Goal: Transaction & Acquisition: Book appointment/travel/reservation

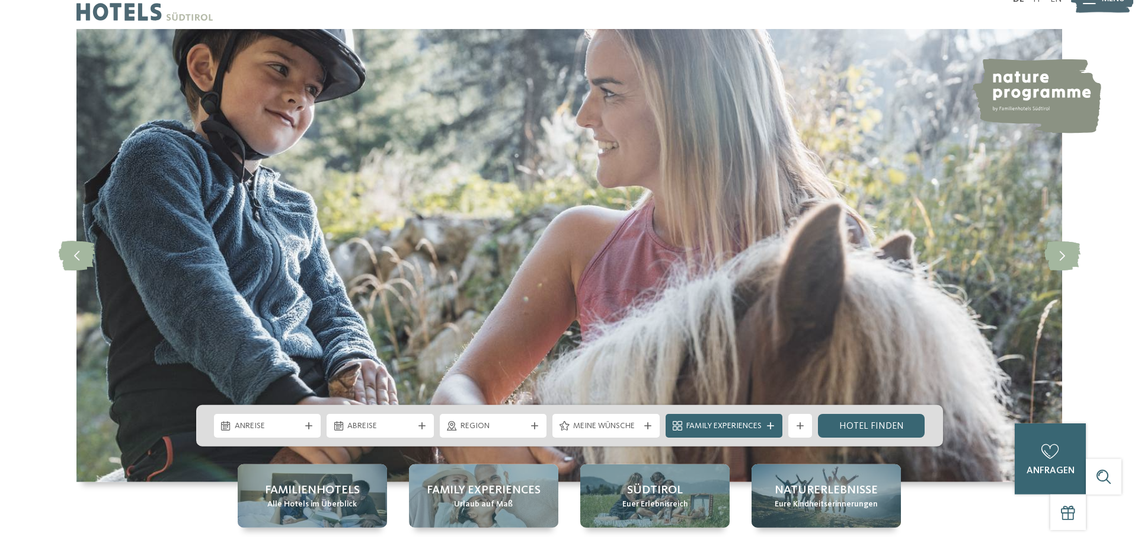
scroll to position [242, 0]
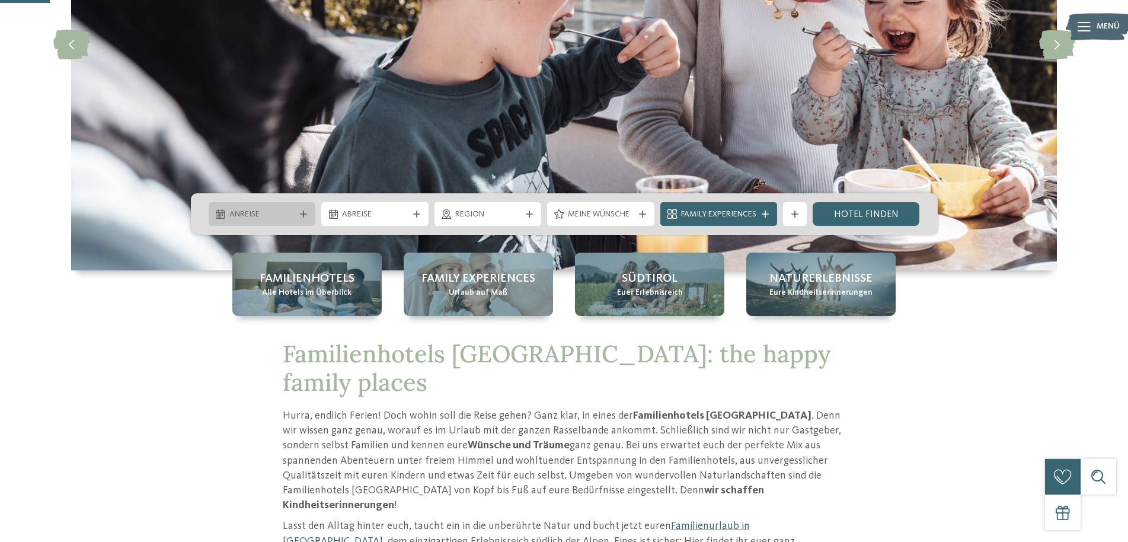
click at [302, 211] on icon at bounding box center [303, 213] width 7 height 7
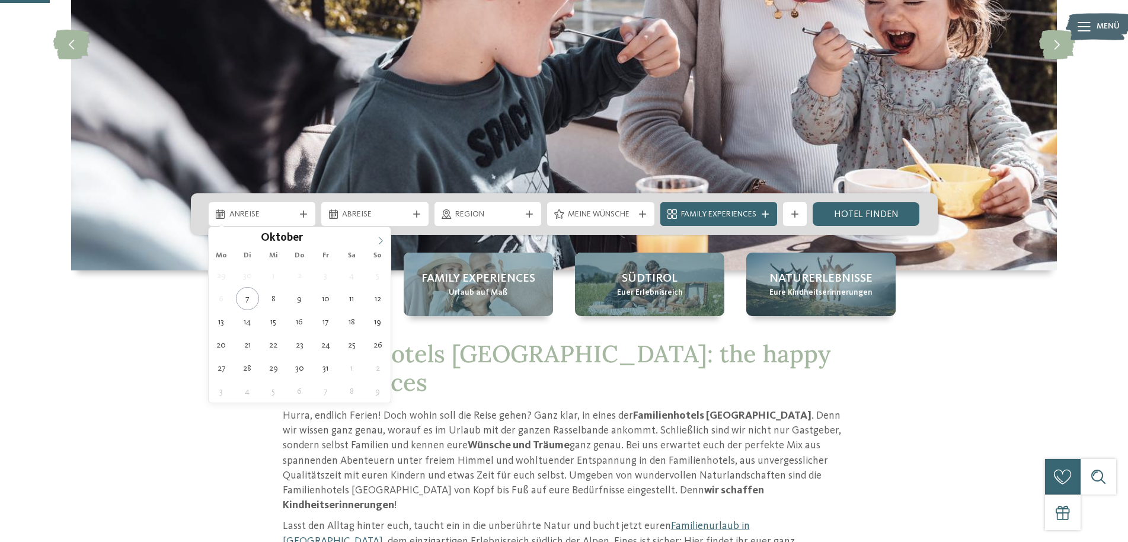
click at [379, 241] on icon at bounding box center [380, 240] width 8 height 8
type input "****"
click at [379, 241] on icon at bounding box center [380, 240] width 8 height 8
type div "01.01.2026"
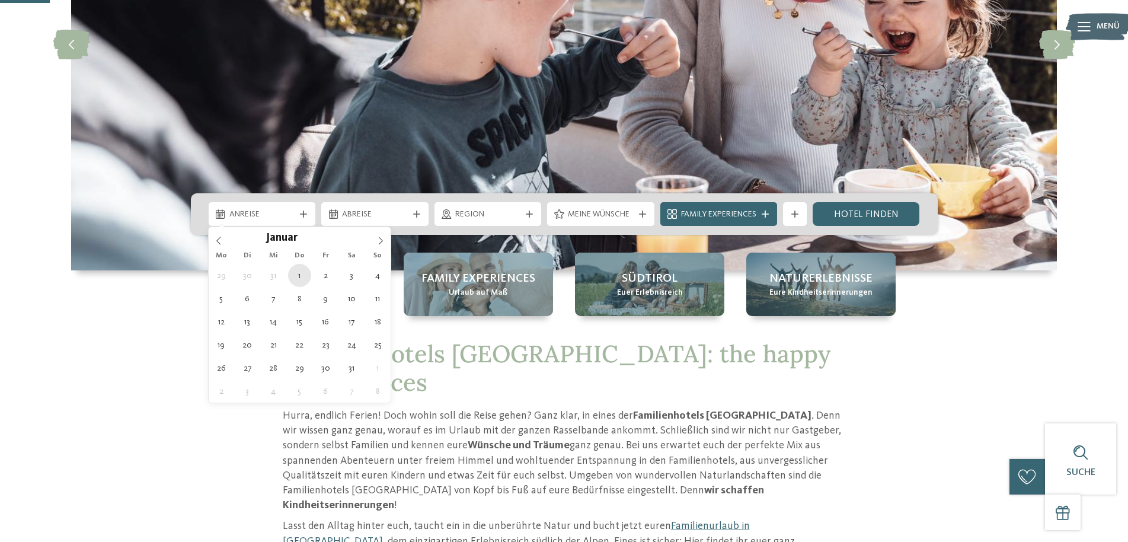
type input "****"
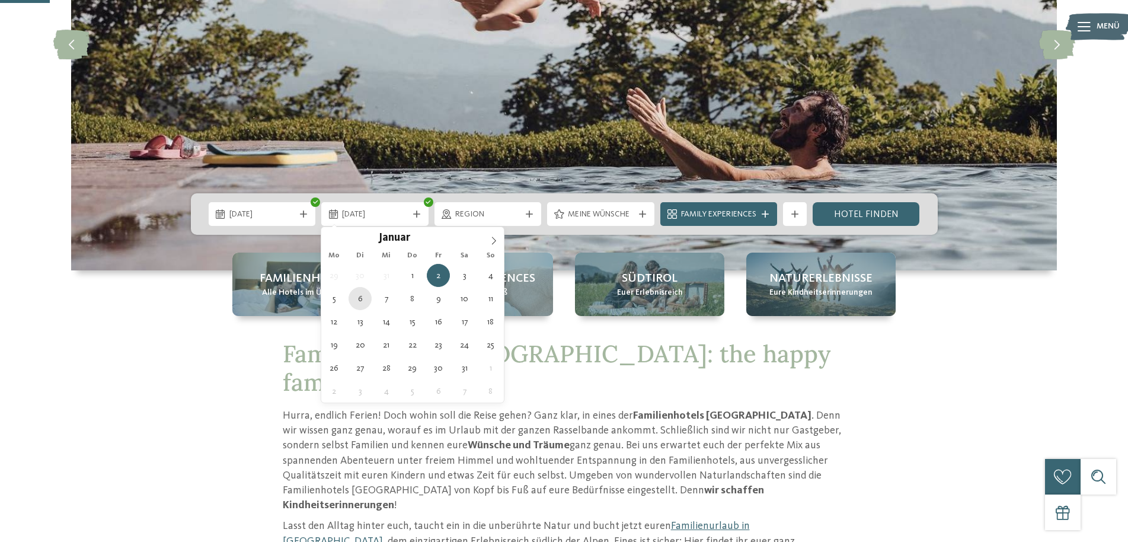
type div "06.01.2026"
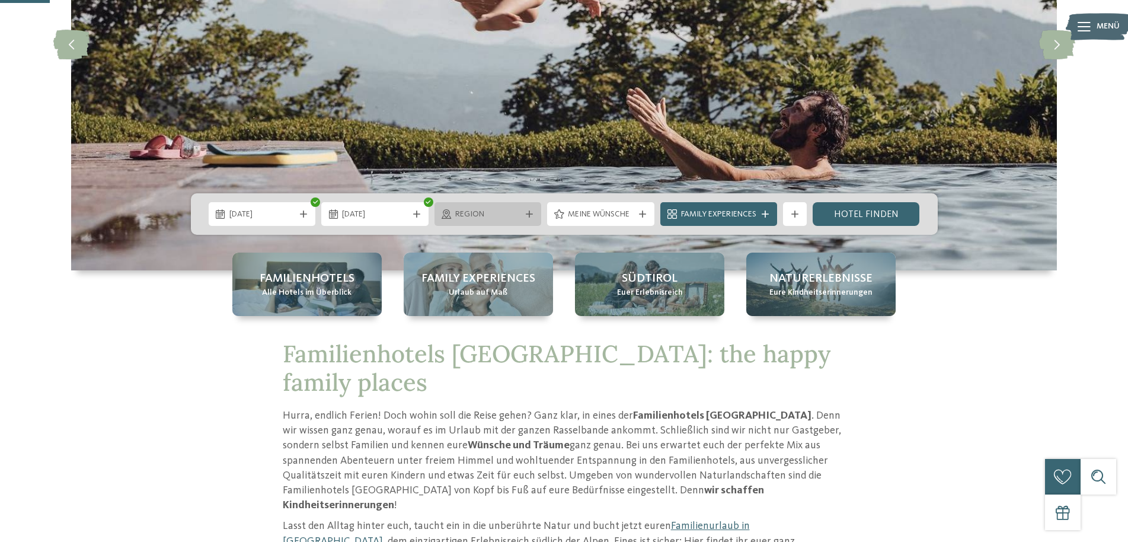
click at [490, 215] on span "Region" at bounding box center [488, 215] width 66 height 12
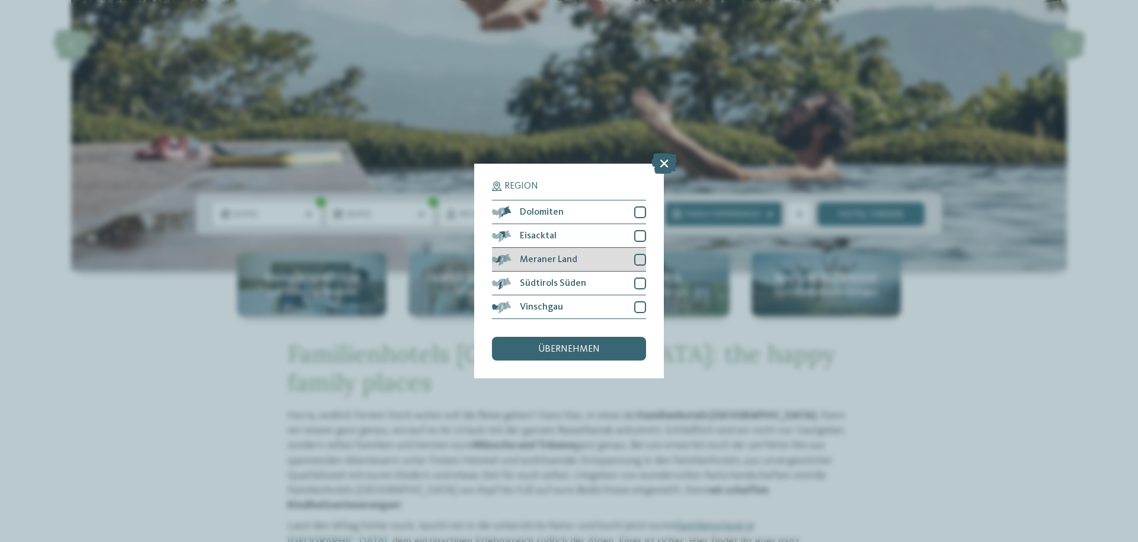
click at [643, 262] on div at bounding box center [640, 260] width 12 height 12
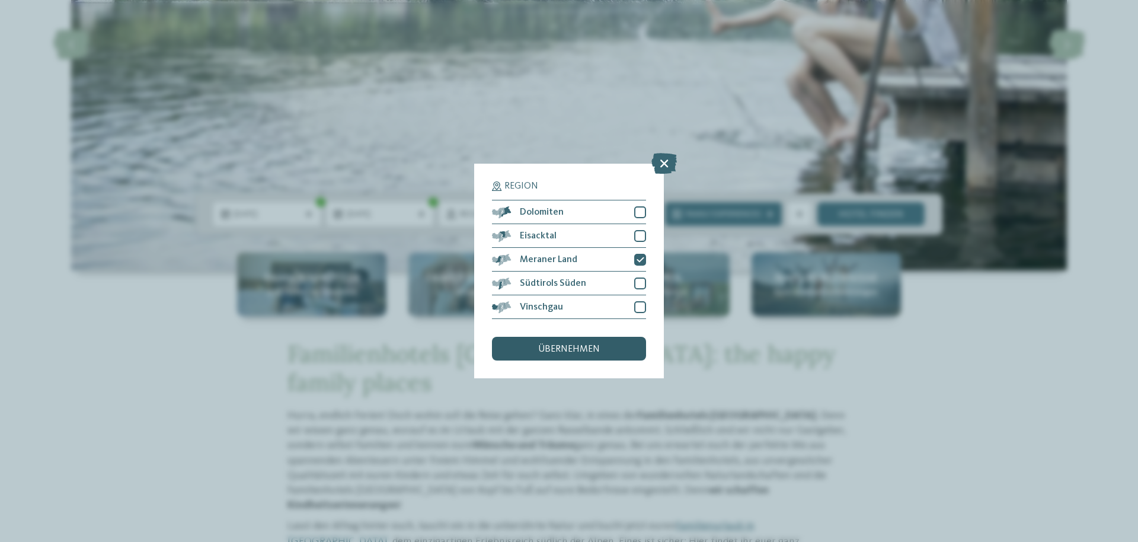
click at [589, 346] on span "übernehmen" at bounding box center [569, 348] width 62 height 9
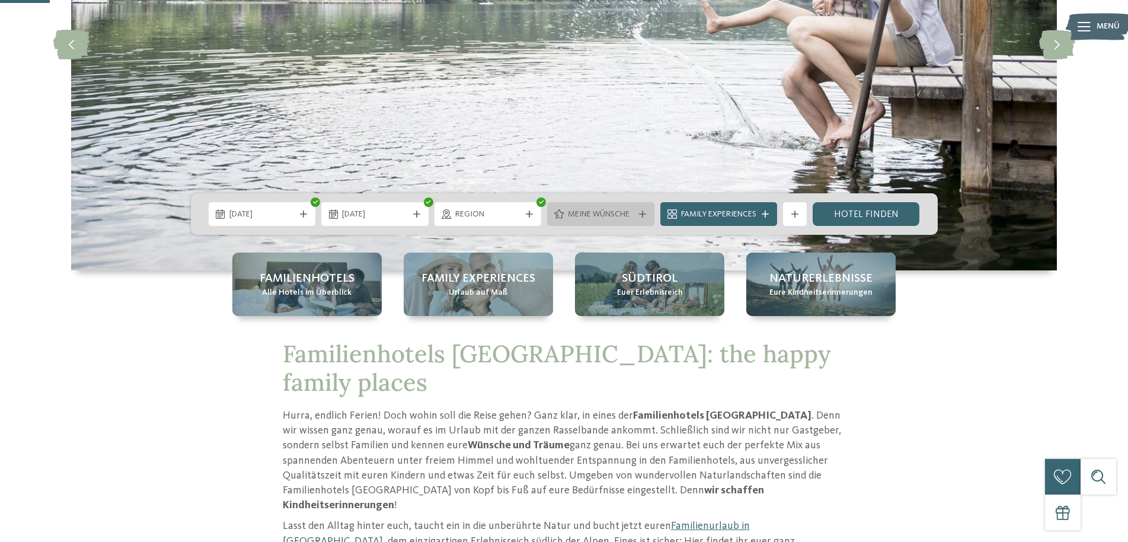
click at [622, 219] on span "Meine Wünsche" at bounding box center [601, 215] width 66 height 12
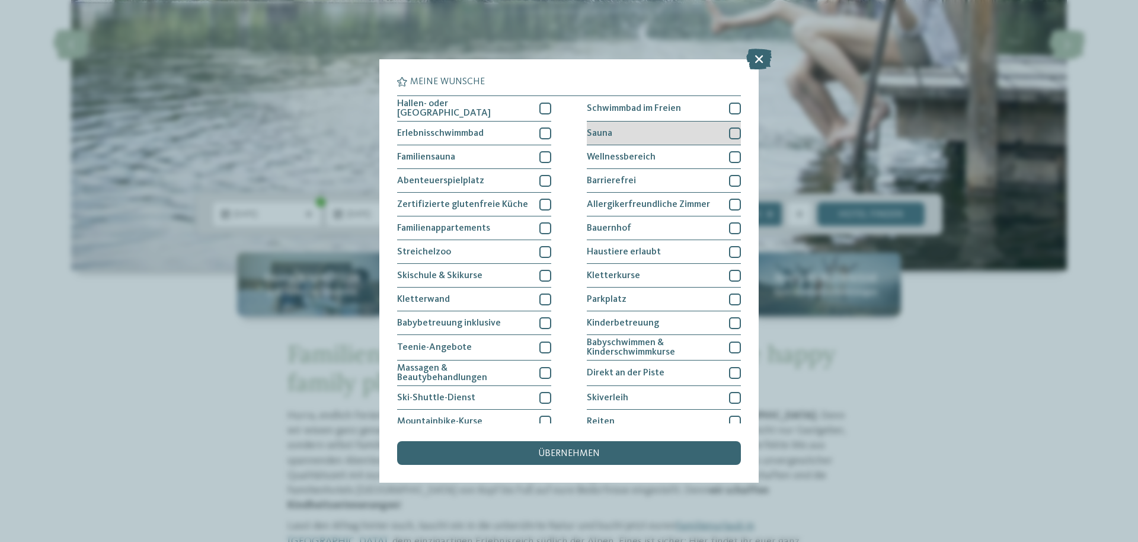
click at [729, 129] on div at bounding box center [735, 133] width 12 height 12
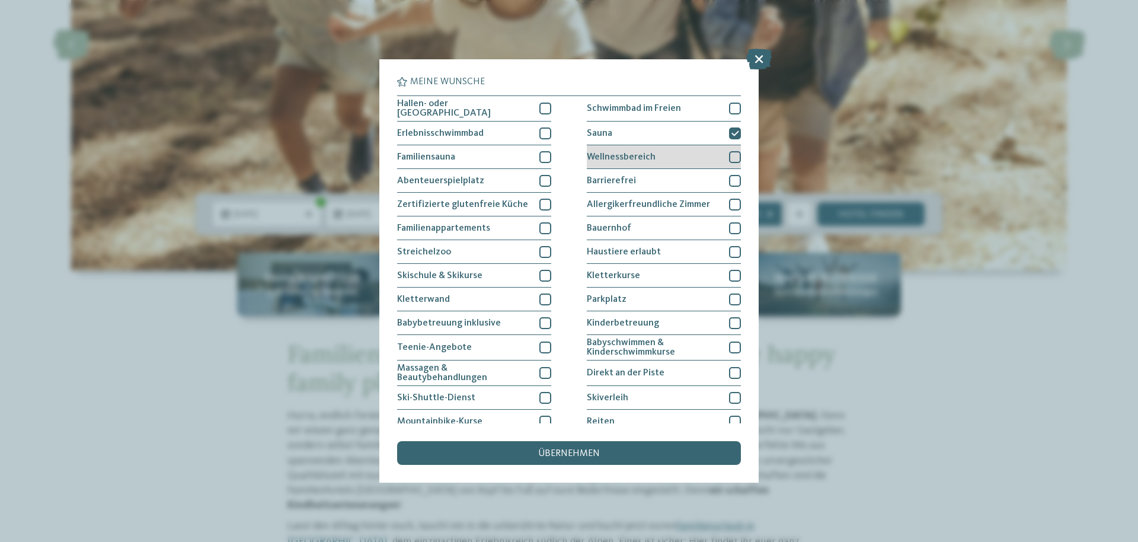
click at [729, 152] on div at bounding box center [735, 157] width 12 height 12
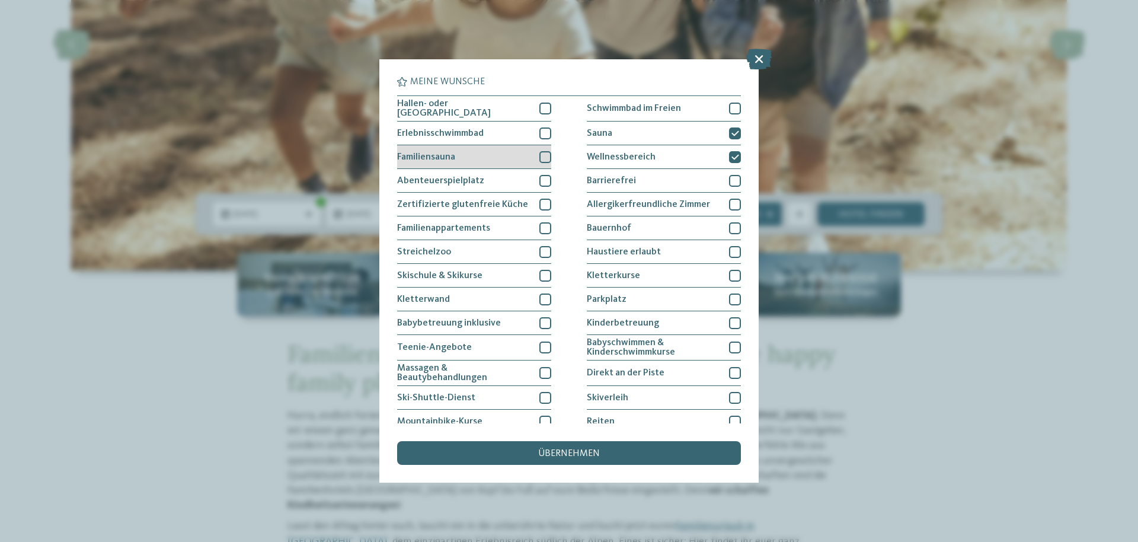
click at [542, 154] on div at bounding box center [545, 157] width 12 height 12
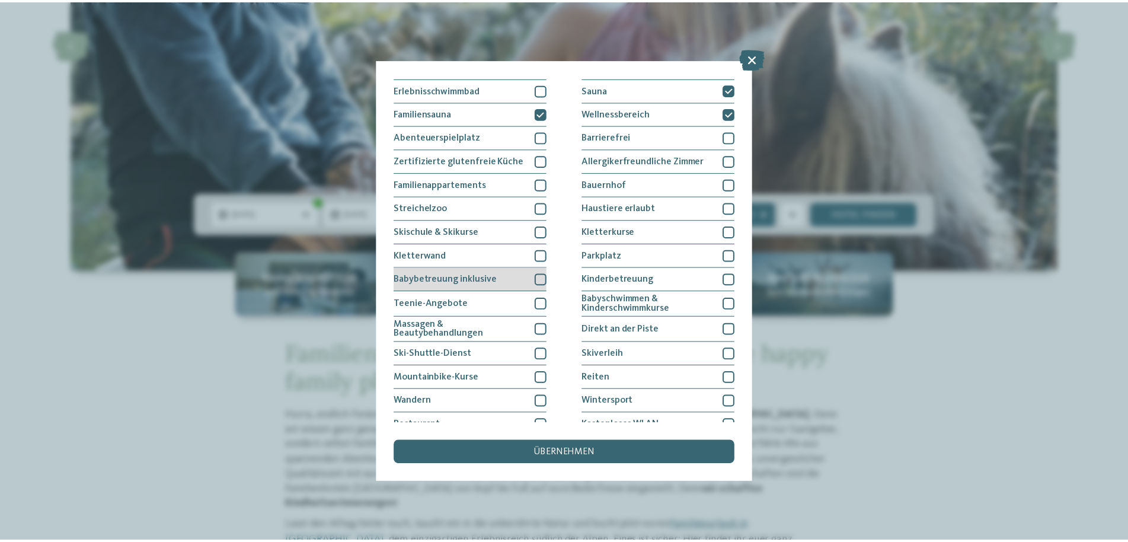
scroll to position [71, 0]
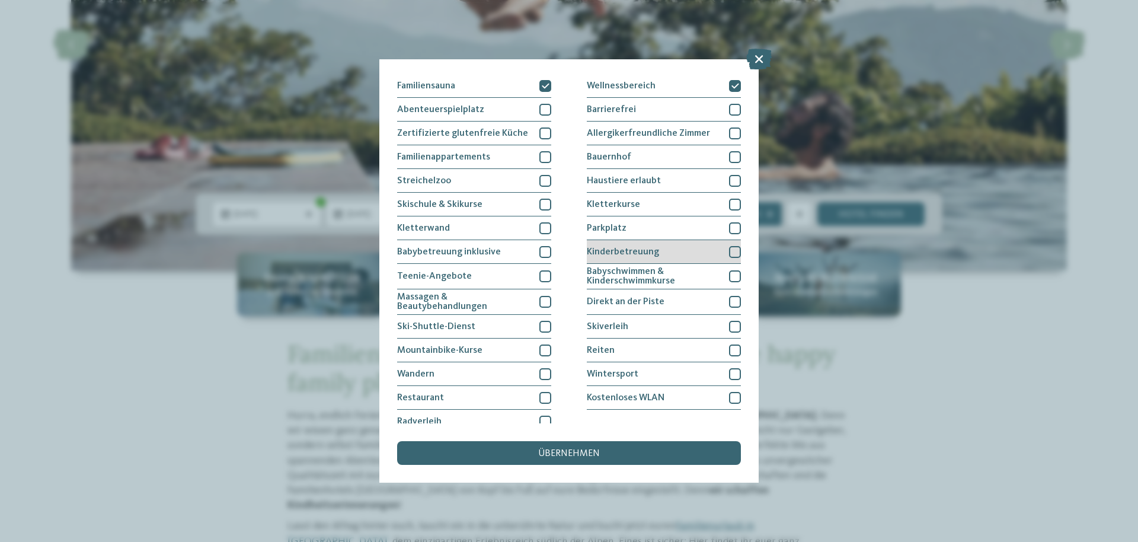
click at [663, 247] on div "Kinderbetreuung" at bounding box center [664, 252] width 154 height 24
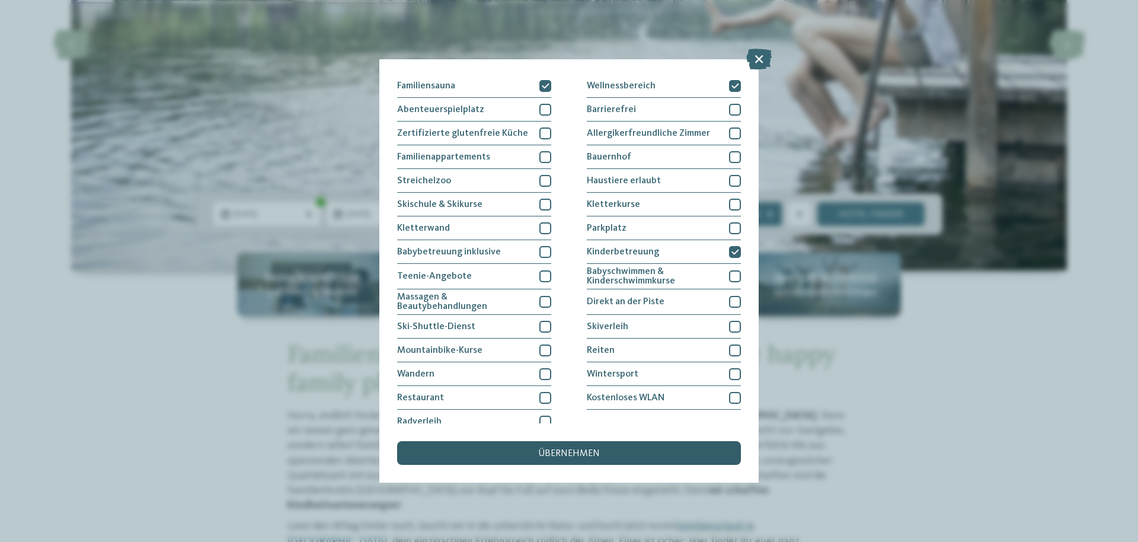
click at [609, 456] on div "übernehmen" at bounding box center [569, 453] width 344 height 24
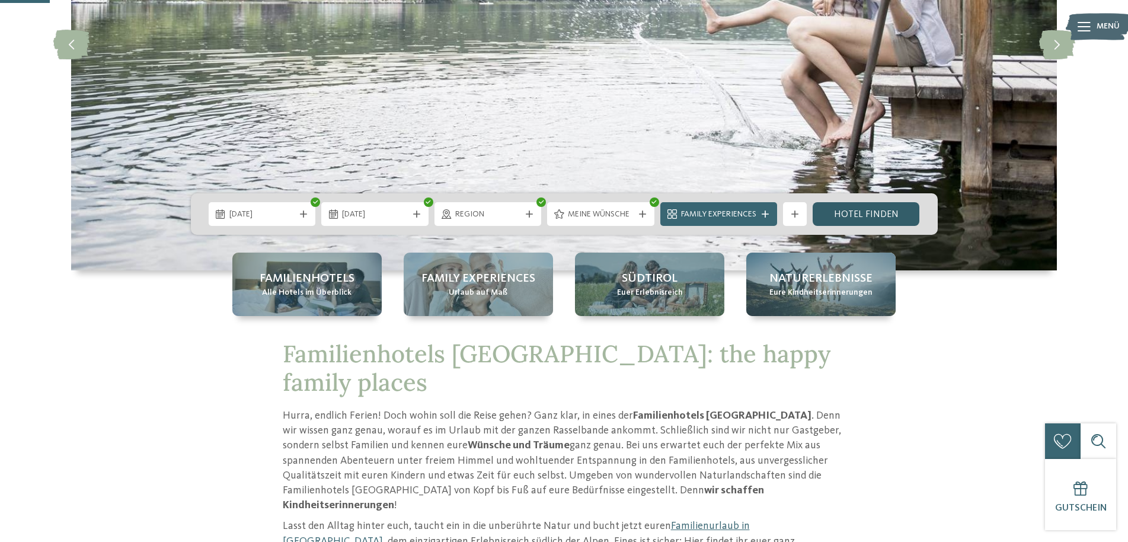
click at [868, 223] on link "Hotel finden" at bounding box center [866, 214] width 107 height 24
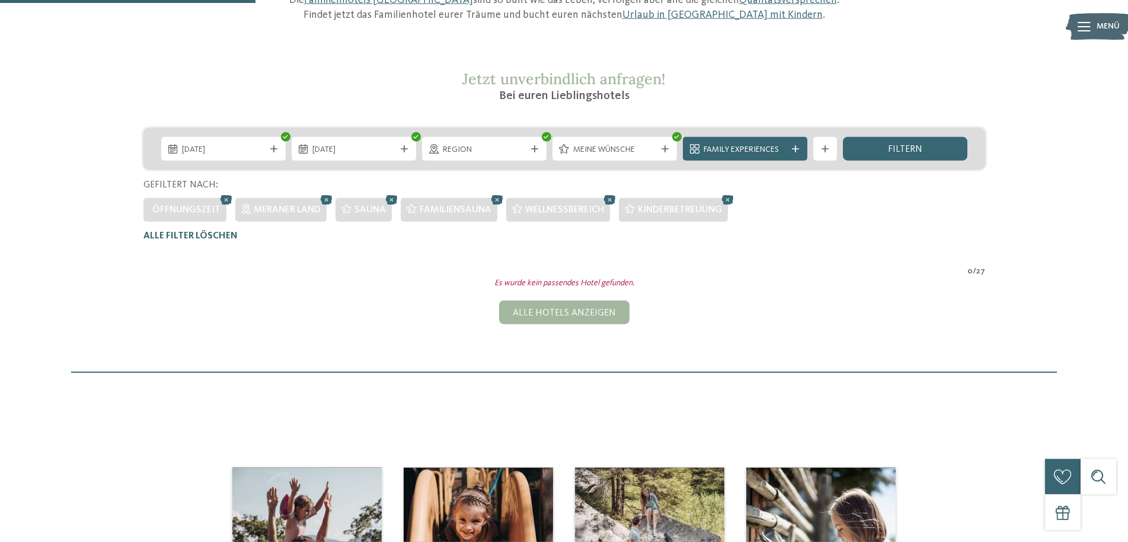
scroll to position [147, 0]
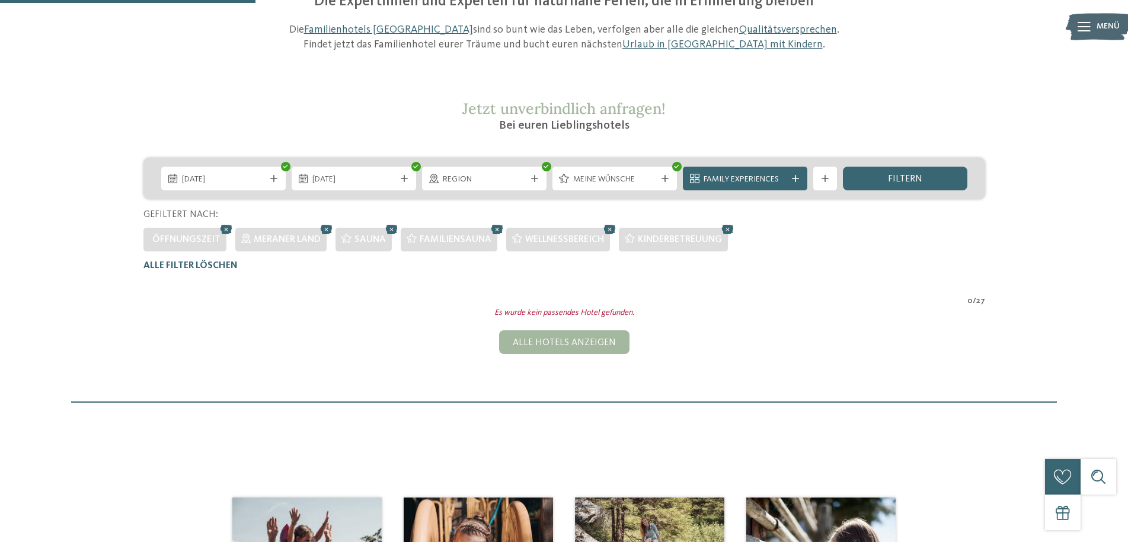
click at [733, 230] on icon at bounding box center [728, 229] width 18 height 15
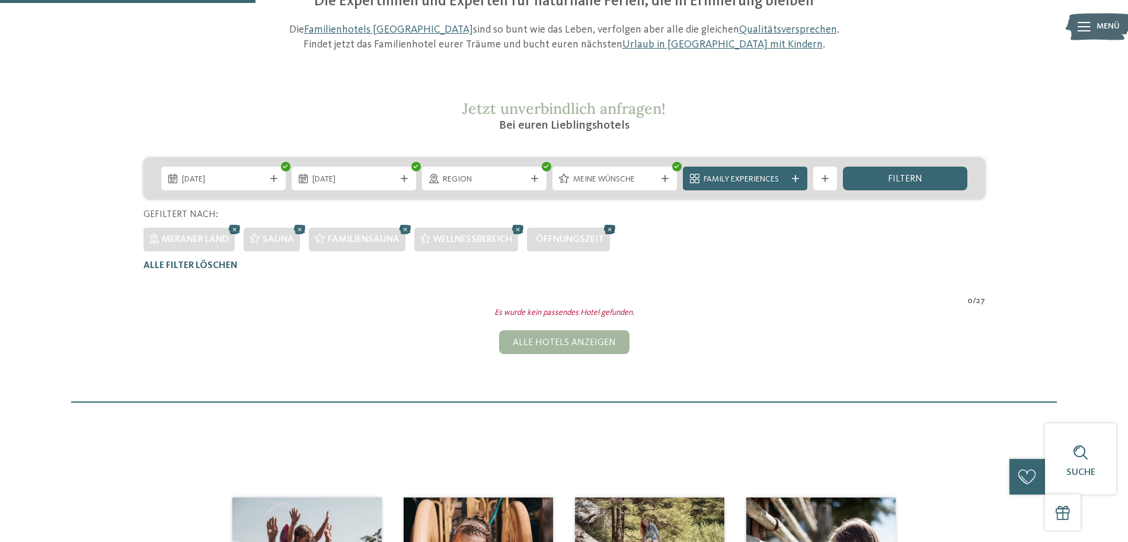
click at [610, 231] on icon at bounding box center [610, 229] width 18 height 15
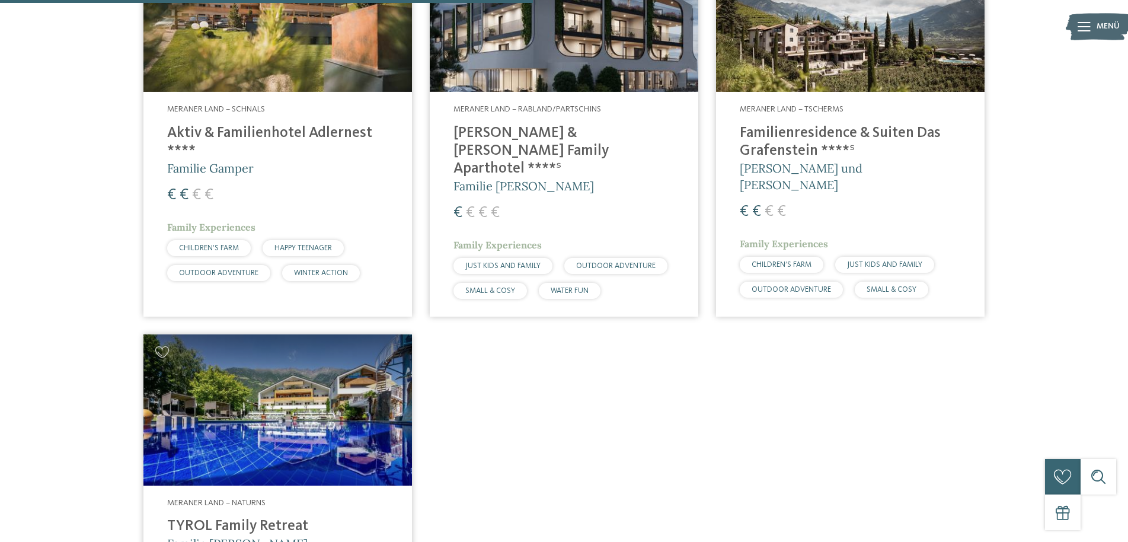
scroll to position [631, 0]
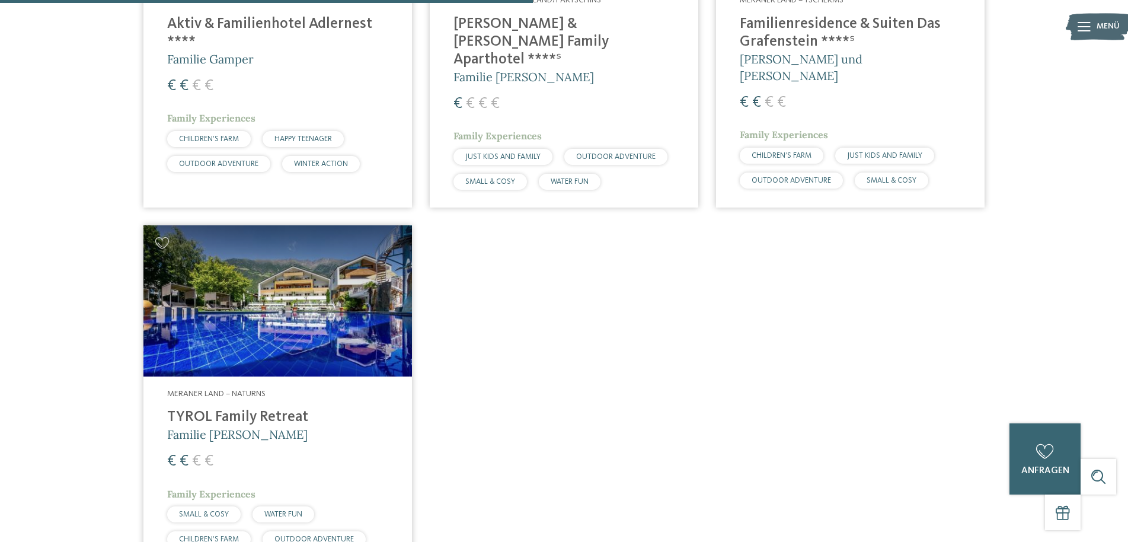
click at [261, 408] on h4 "TYROL Family Retreat" at bounding box center [277, 417] width 221 height 18
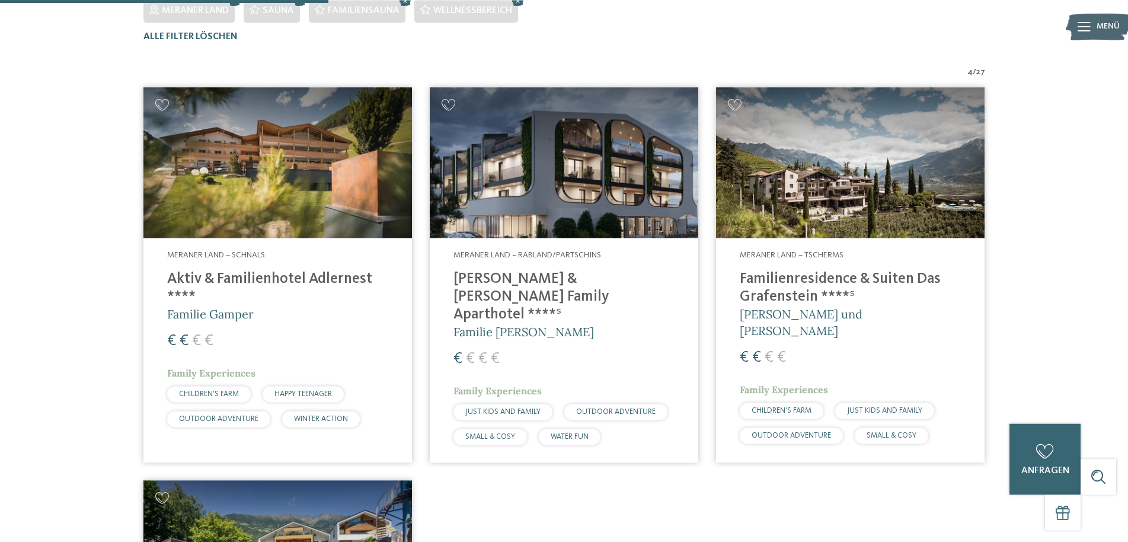
scroll to position [389, 0]
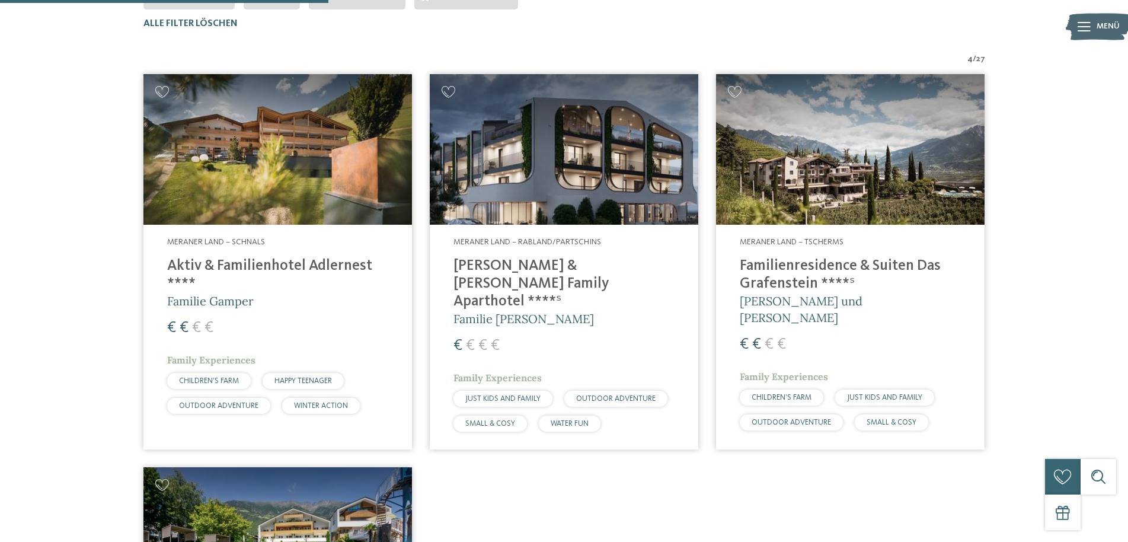
click at [568, 267] on h4 "Heidi & Edith Family Aparthotel ****ˢ" at bounding box center [563, 283] width 221 height 53
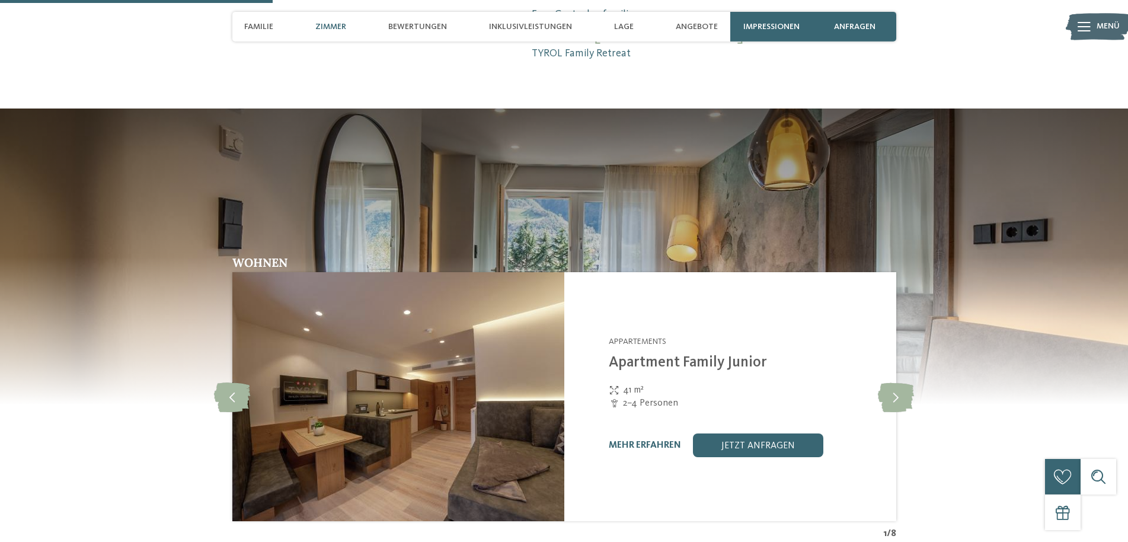
scroll to position [967, 0]
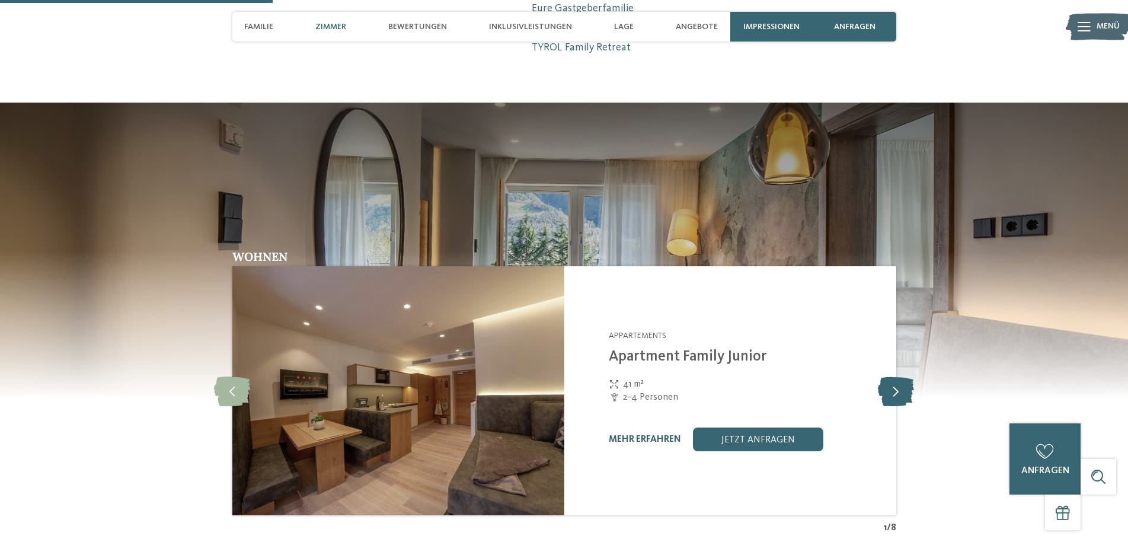
click at [896, 395] on icon at bounding box center [896, 391] width 36 height 30
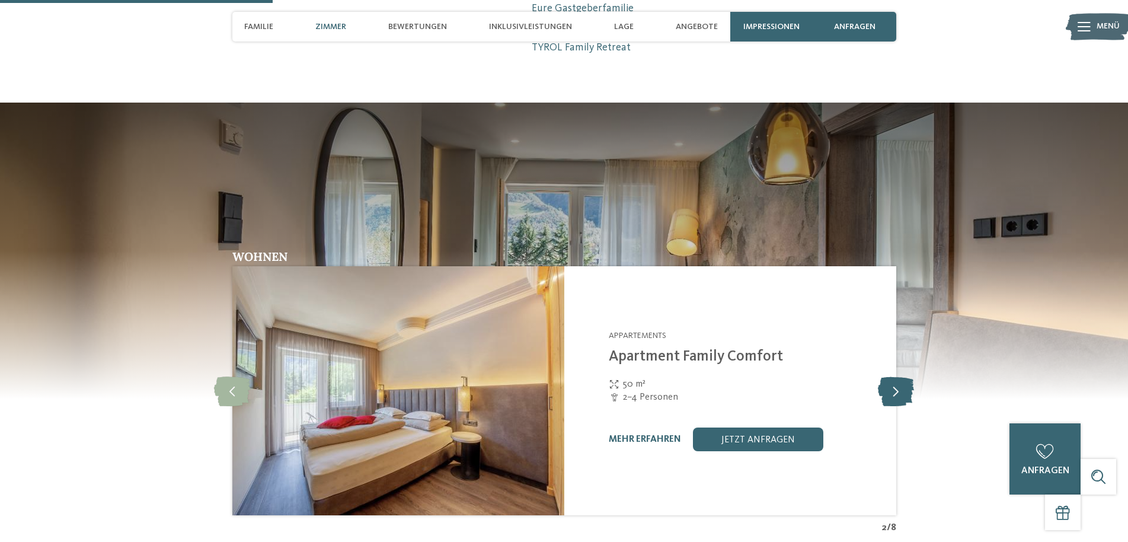
click at [896, 395] on icon at bounding box center [896, 391] width 36 height 30
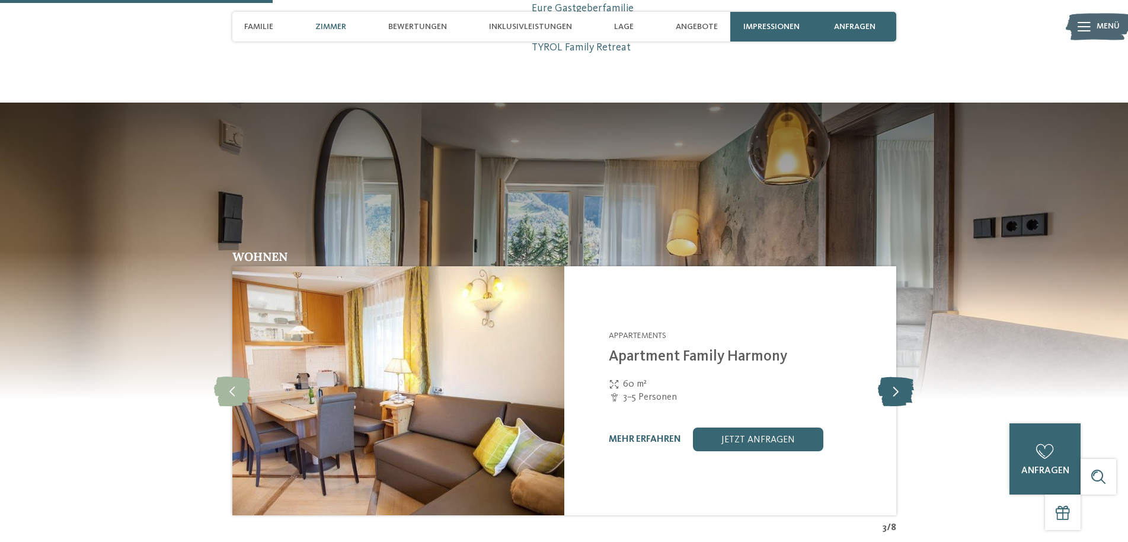
click at [896, 395] on icon at bounding box center [896, 391] width 36 height 30
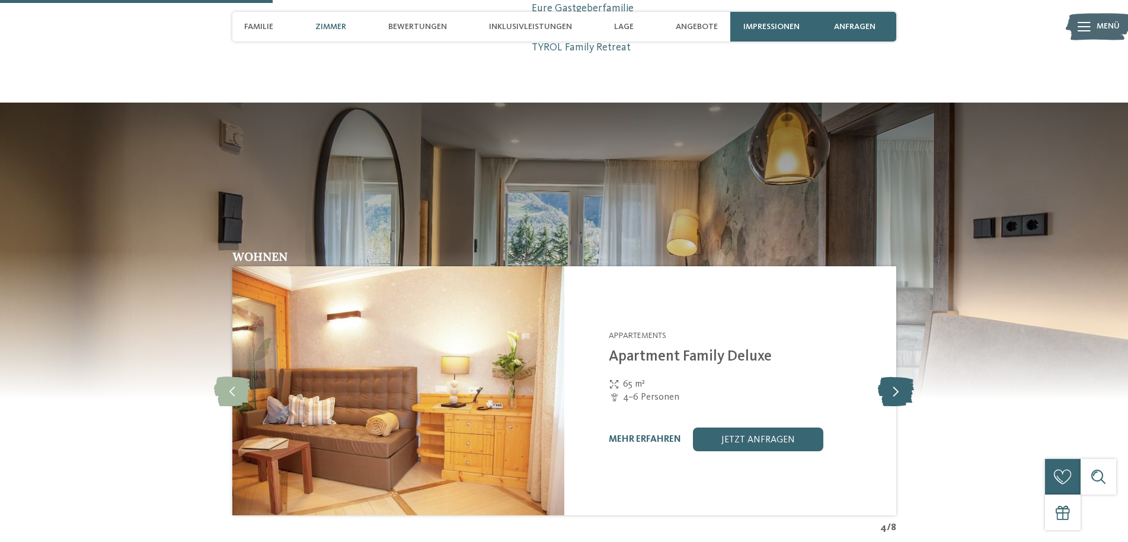
click at [896, 395] on icon at bounding box center [896, 391] width 36 height 30
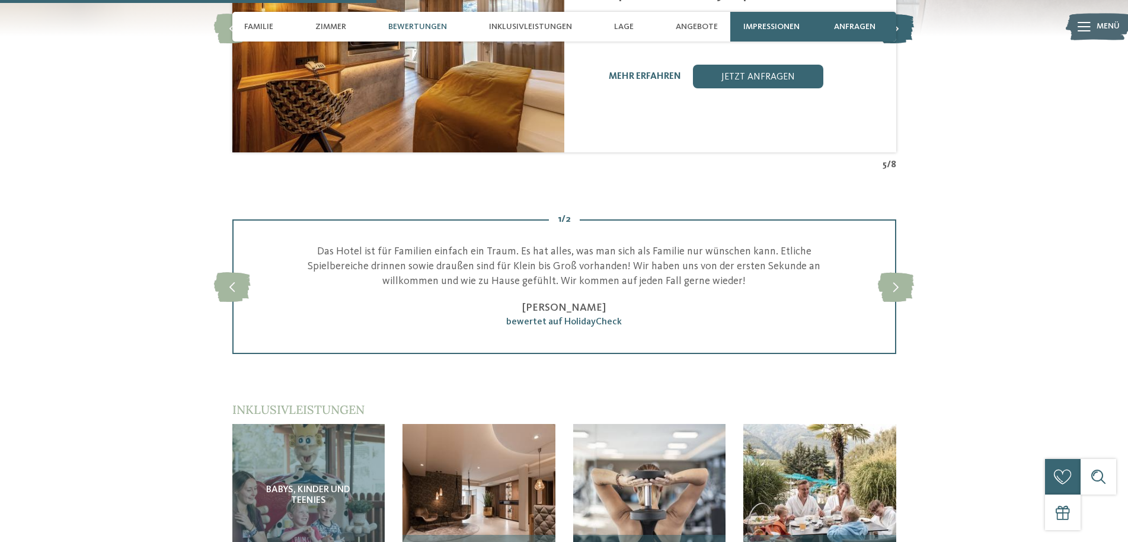
scroll to position [1572, 0]
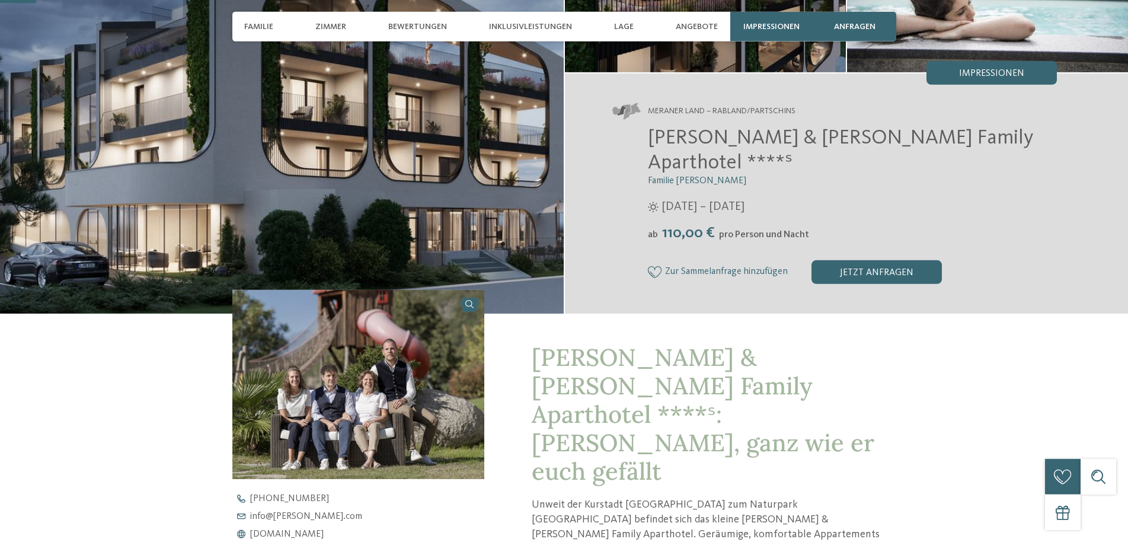
scroll to position [242, 0]
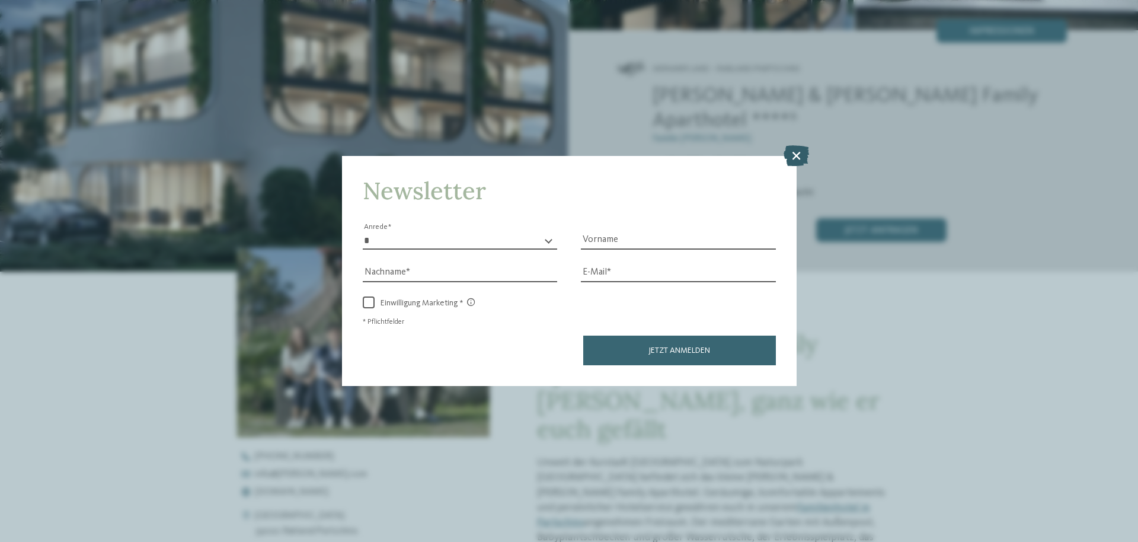
click at [800, 155] on icon at bounding box center [796, 155] width 25 height 21
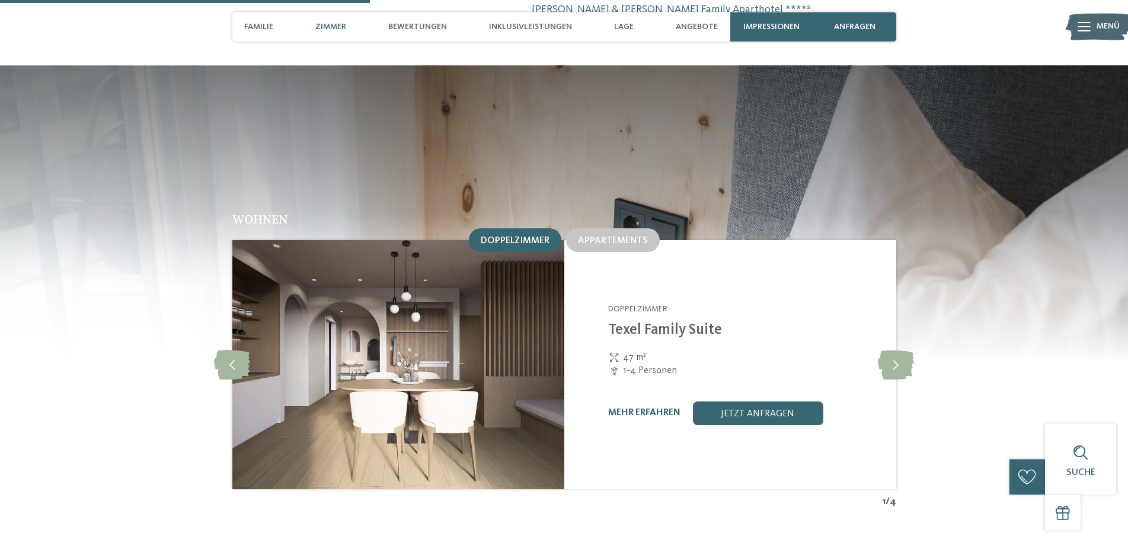
scroll to position [1330, 0]
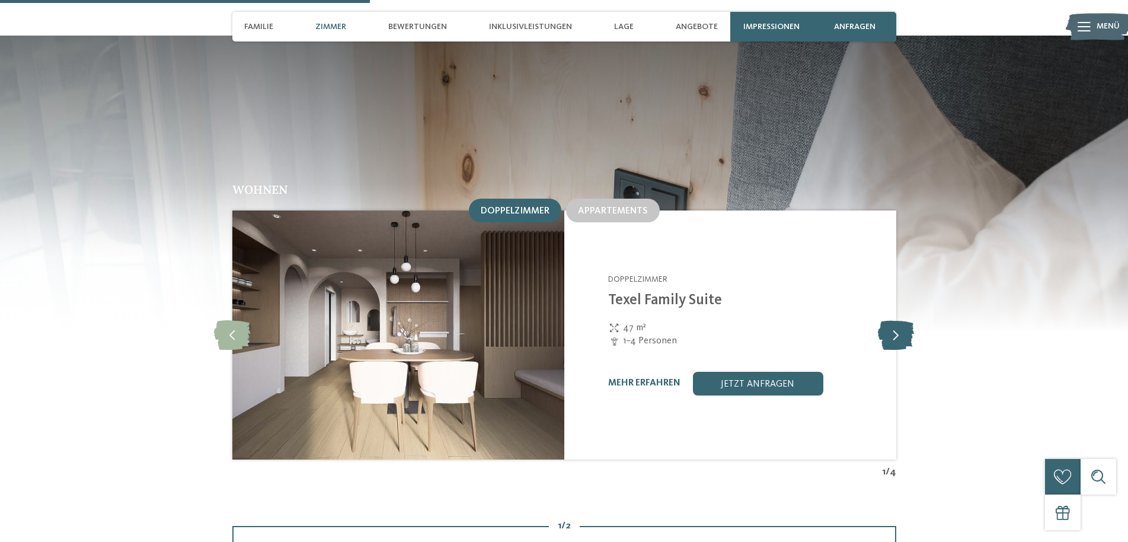
click at [897, 320] on icon at bounding box center [896, 335] width 36 height 30
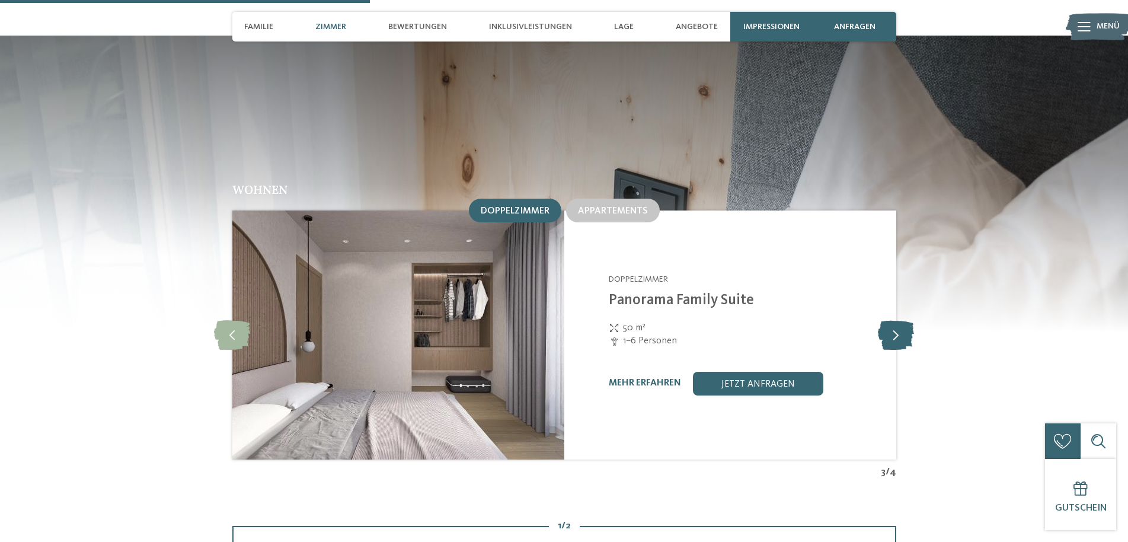
click at [897, 320] on icon at bounding box center [896, 335] width 36 height 30
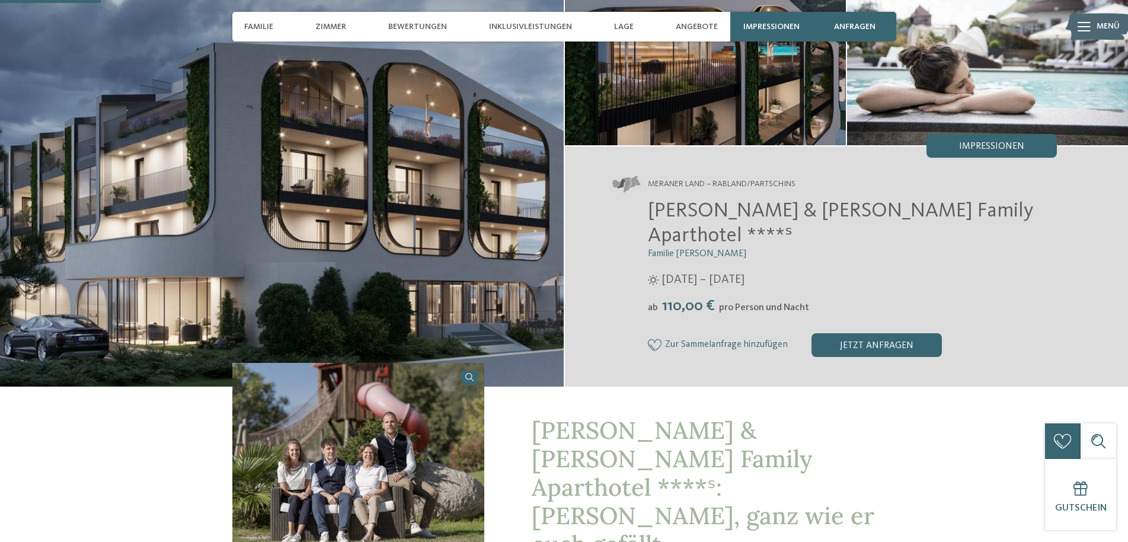
scroll to position [60, 0]
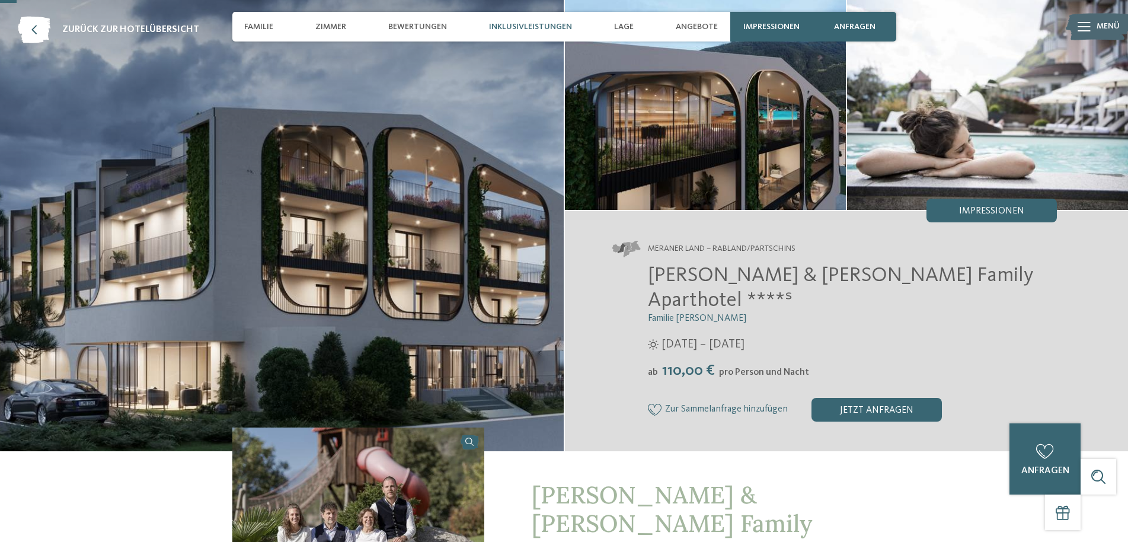
click at [532, 32] on div "Inklusivleistungen" at bounding box center [530, 27] width 95 height 30
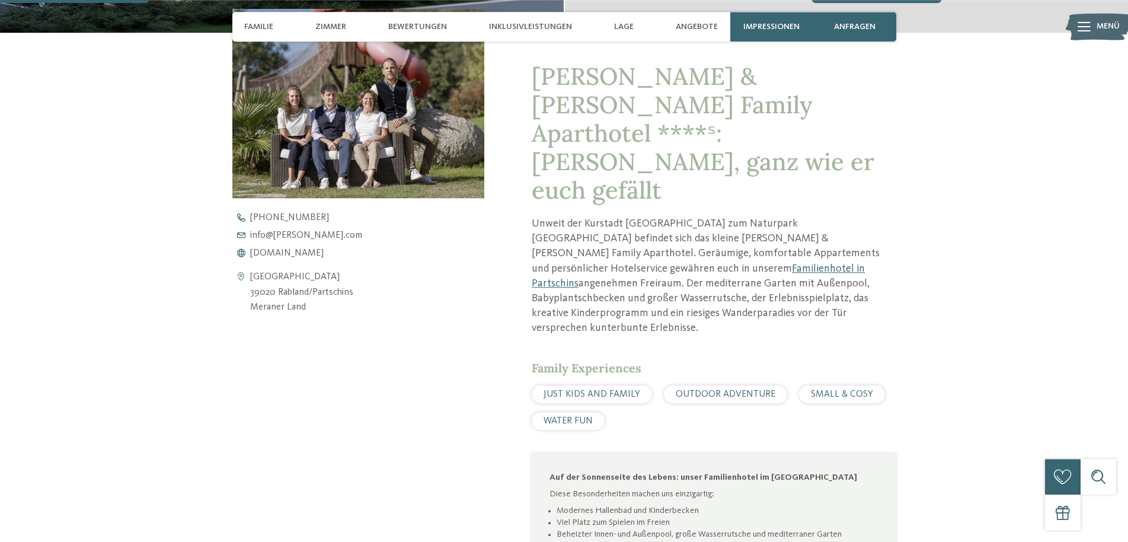
scroll to position [441, 0]
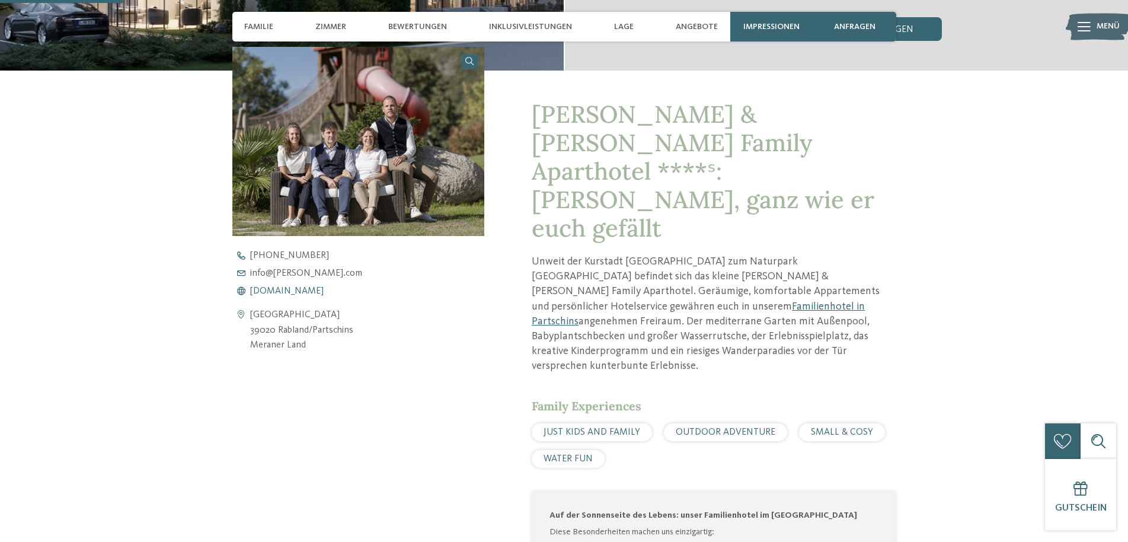
click at [286, 286] on span "www.heidi-edith.com" at bounding box center [286, 290] width 73 height 9
